Goal: Transaction & Acquisition: Purchase product/service

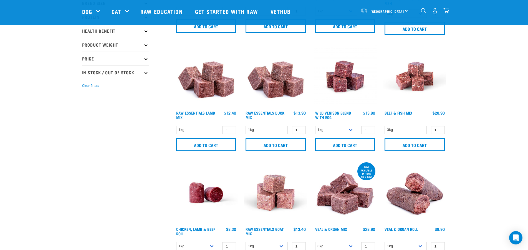
scroll to position [113, 0]
click at [315, 126] on select "1kg 3kg Bulk (10kg)" at bounding box center [336, 130] width 42 height 9
click at [353, 129] on select "1kg 3kg Bulk (10kg)" at bounding box center [336, 130] width 42 height 9
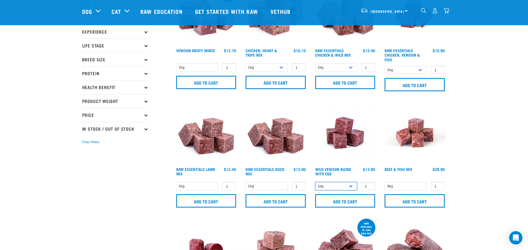
scroll to position [57, 0]
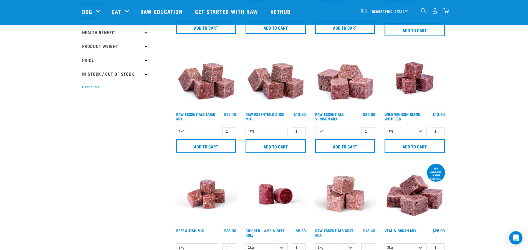
scroll to position [113, 0]
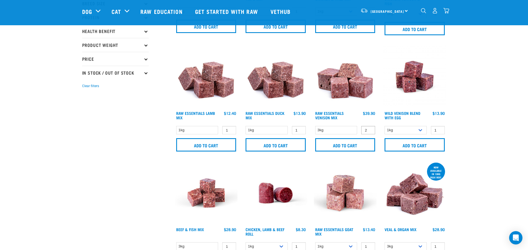
type input "2"
click at [371, 129] on input "2" at bounding box center [368, 130] width 14 height 9
click at [353, 144] on input "Add to cart" at bounding box center [345, 144] width 60 height 13
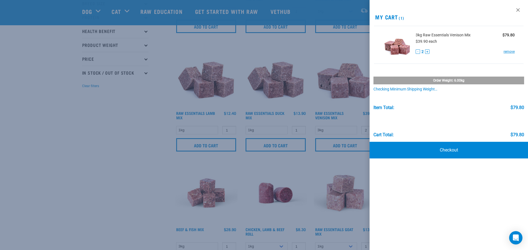
click at [54, 160] on div at bounding box center [264, 125] width 528 height 250
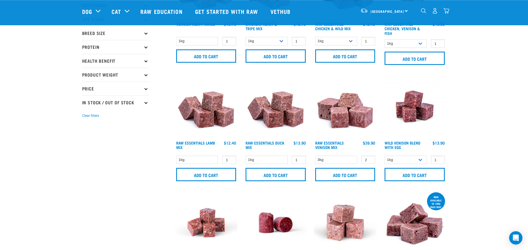
scroll to position [85, 0]
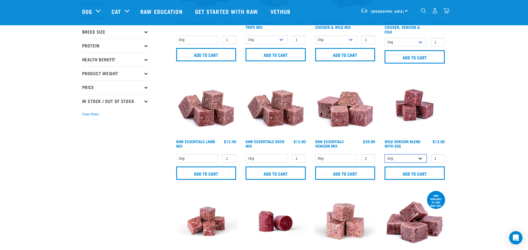
click at [385, 154] on select "1kg 3kg Bulk (10kg)" at bounding box center [406, 158] width 42 height 9
select select "34496"
click option "3kg" at bounding box center [0, 0] width 0 height 0
click at [414, 172] on input "Add to cart" at bounding box center [415, 173] width 60 height 13
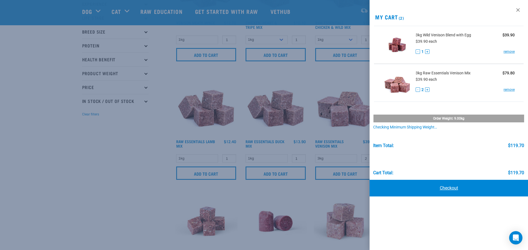
click at [472, 189] on link "Checkout" at bounding box center [449, 188] width 159 height 17
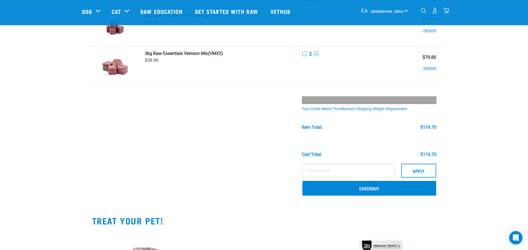
scroll to position [28, 0]
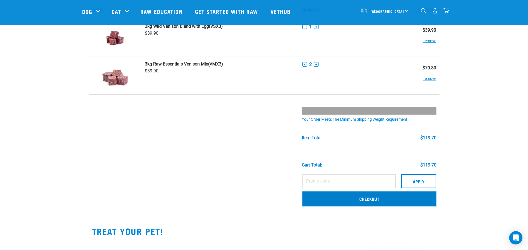
click at [361, 201] on link "Checkout" at bounding box center [370, 199] width 134 height 14
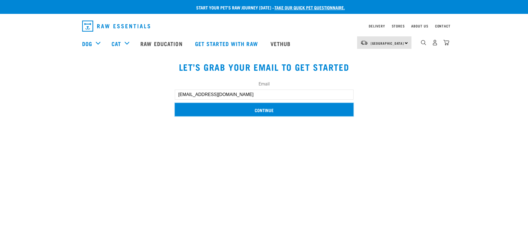
click at [217, 114] on input "Continue" at bounding box center [264, 109] width 179 height 13
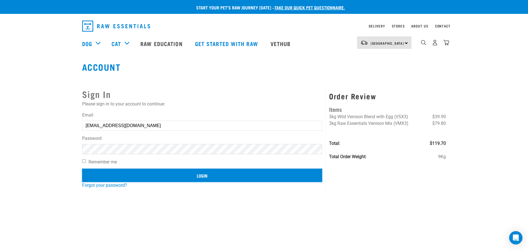
click at [125, 175] on input "Login" at bounding box center [202, 175] width 240 height 13
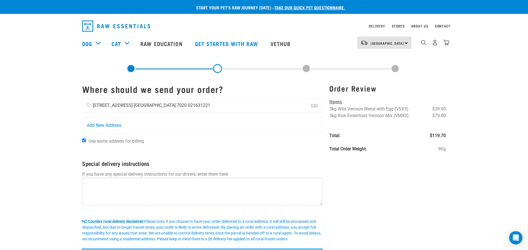
click at [87, 103] on div "[PERSON_NAME] [STREET_ADDRESS] [GEOGRAPHIC_DATA] 7020 021631221" at bounding box center [148, 106] width 132 height 14
click at [89, 106] on input "radio" at bounding box center [89, 105] width 4 height 4
radio input "true"
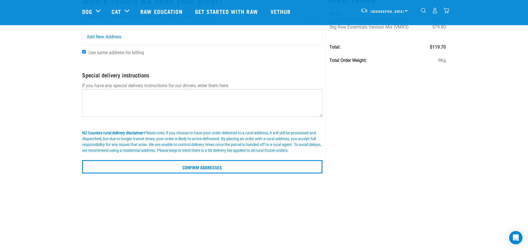
scroll to position [113, 0]
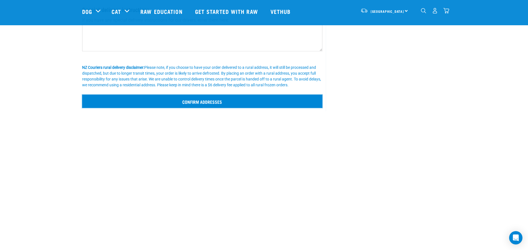
click at [221, 103] on input "Confirm addresses" at bounding box center [202, 101] width 241 height 13
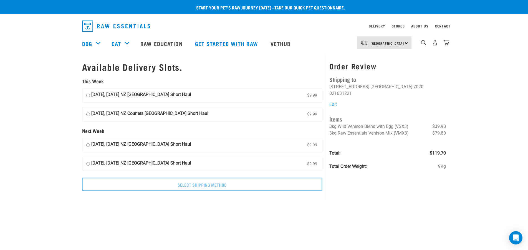
click at [87, 95] on input "02 October, Thursday NZ Couriers South Island Short Haul $9.99" at bounding box center [88, 95] width 4 height 8
radio input "true"
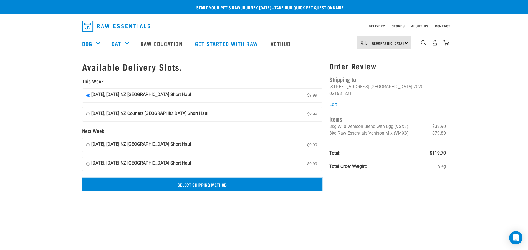
click at [208, 187] on input "Select Shipping Method" at bounding box center [202, 184] width 241 height 13
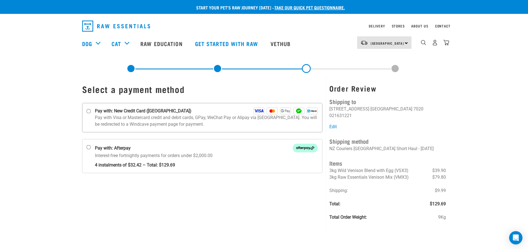
click at [89, 111] on input "Pay with: New Credit Card ([GEOGRAPHIC_DATA])" at bounding box center [88, 111] width 4 height 4
radio input "true"
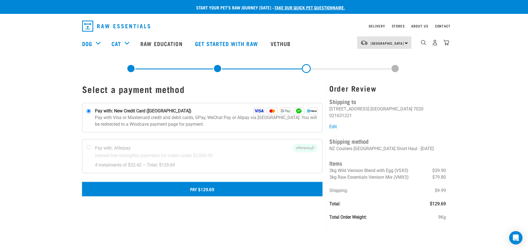
click at [205, 190] on button "Pay $129.69" at bounding box center [202, 189] width 241 height 14
